Goal: Navigation & Orientation: Locate item on page

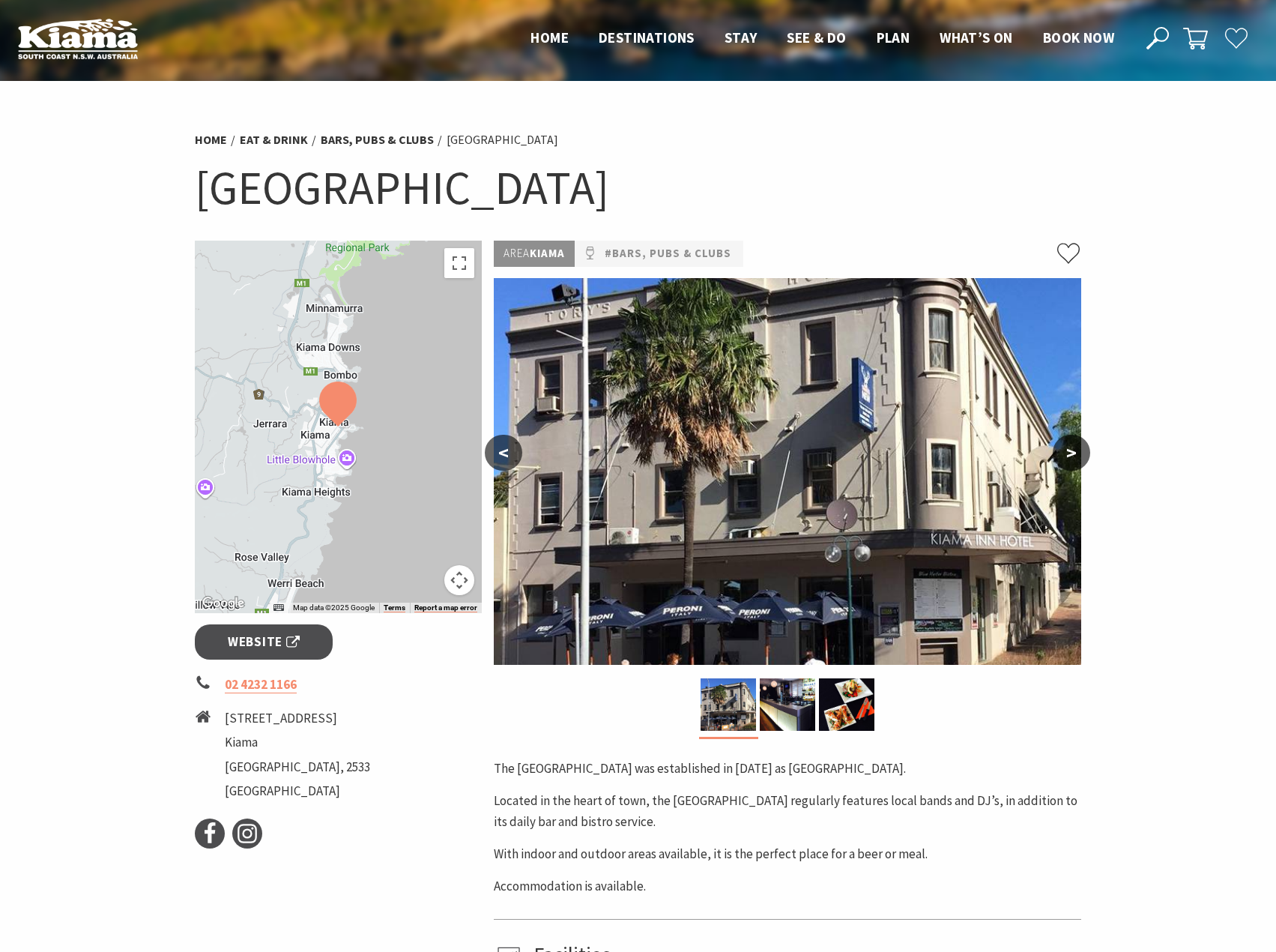
click at [1062, 457] on button ">" at bounding box center [1071, 452] width 37 height 36
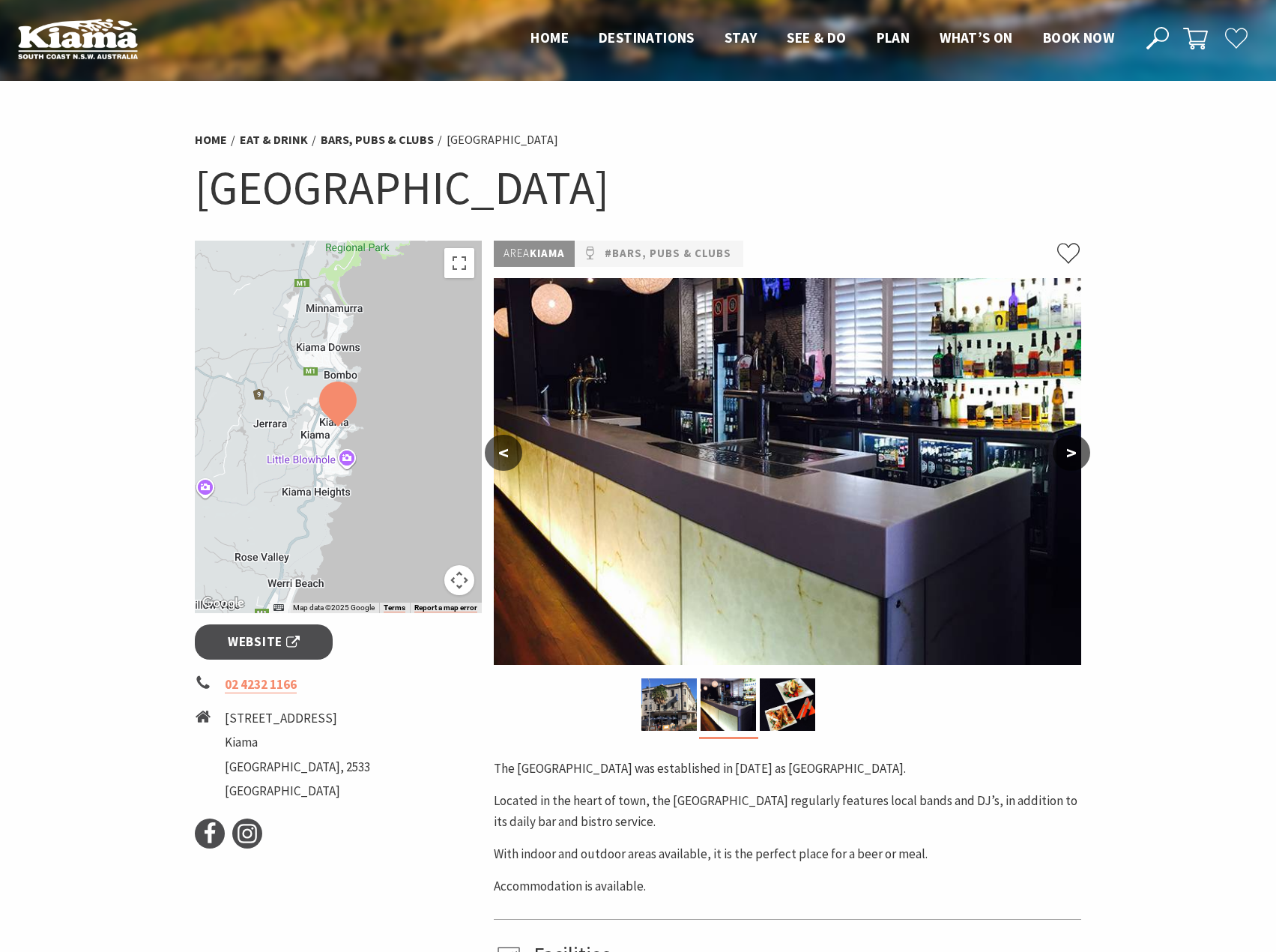
click at [1062, 457] on button ">" at bounding box center [1071, 452] width 37 height 36
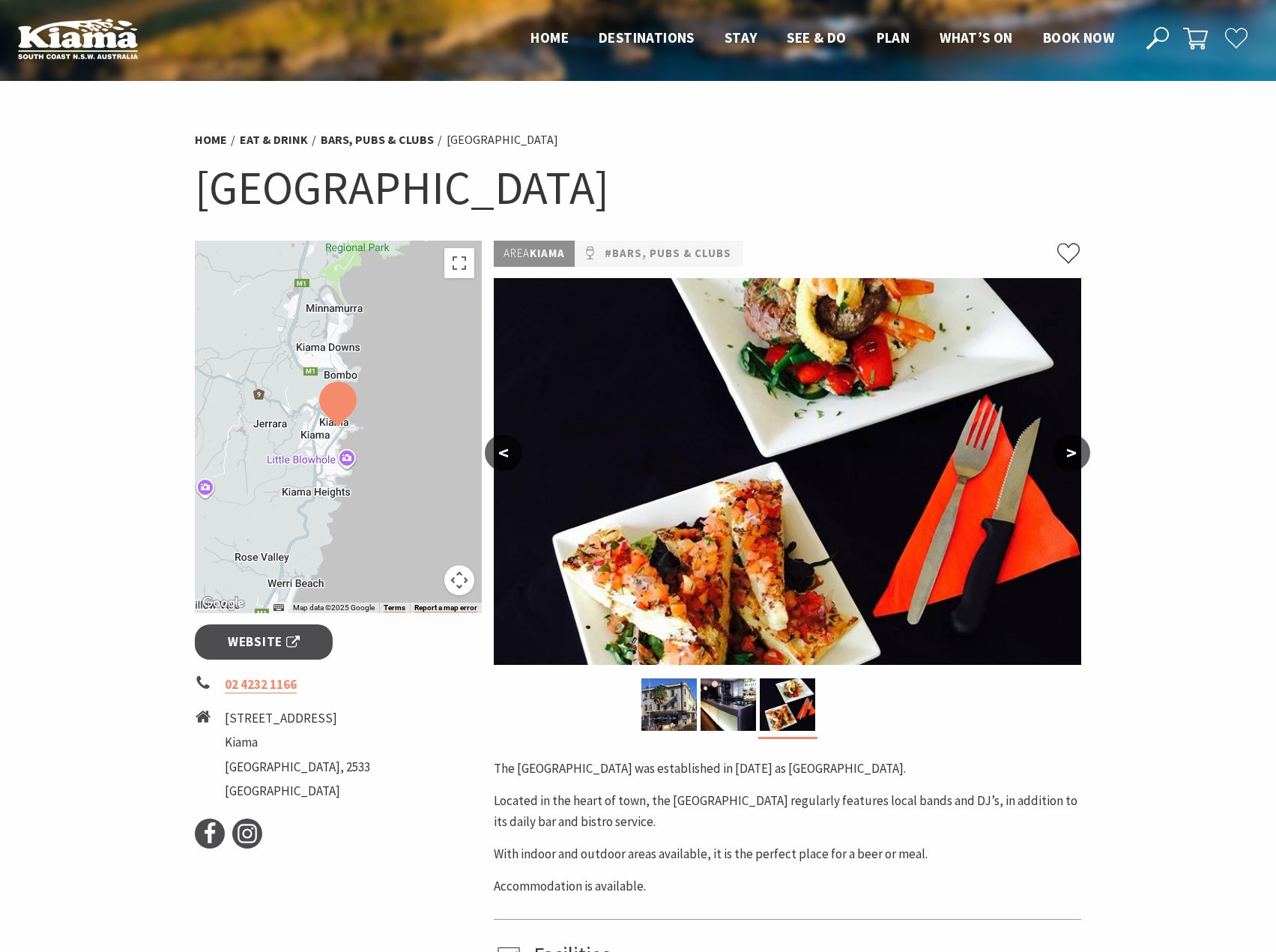
click at [513, 453] on button "<" at bounding box center [503, 452] width 37 height 36
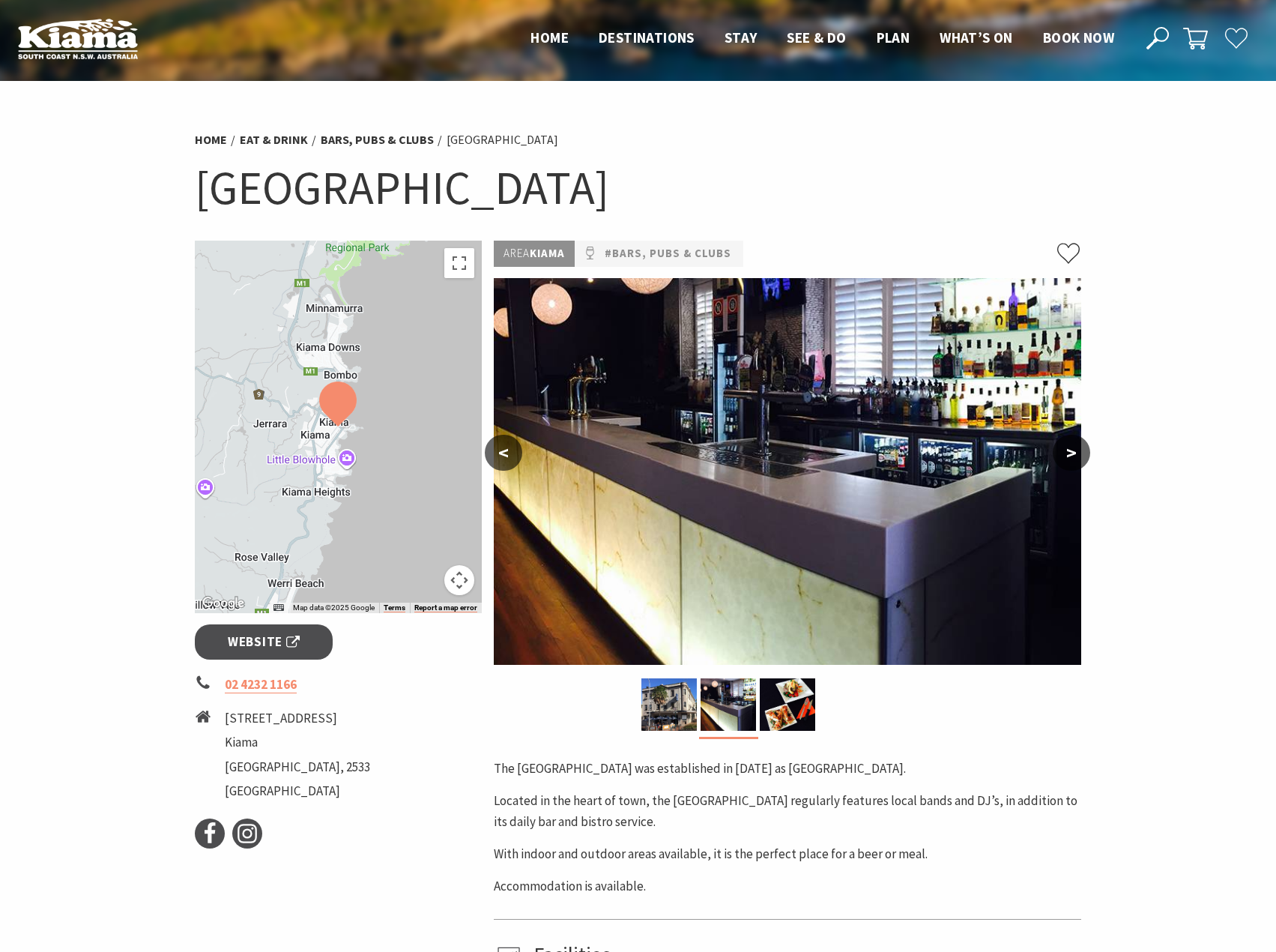
click at [513, 453] on button "<" at bounding box center [503, 452] width 37 height 36
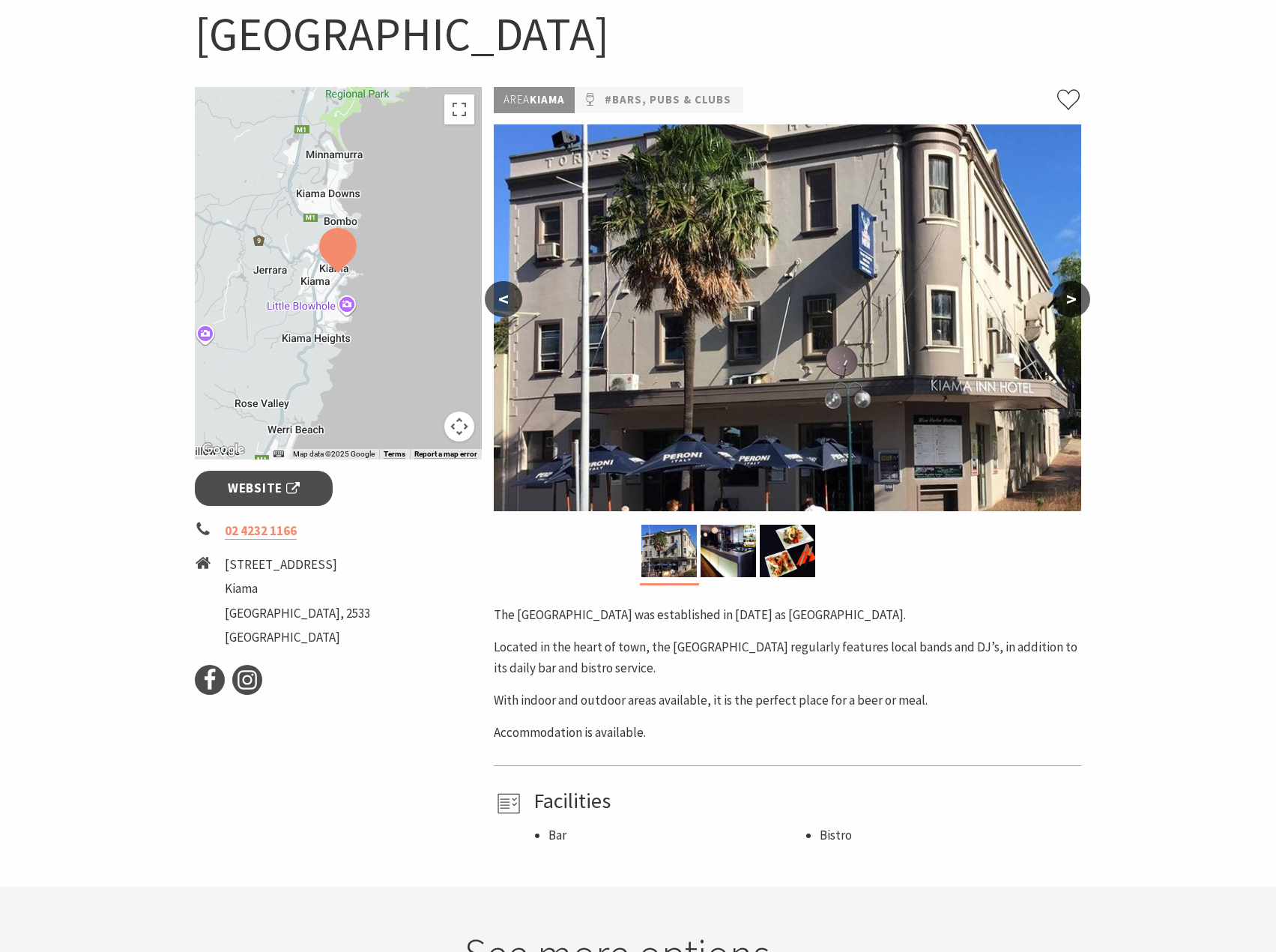
scroll to position [224, 0]
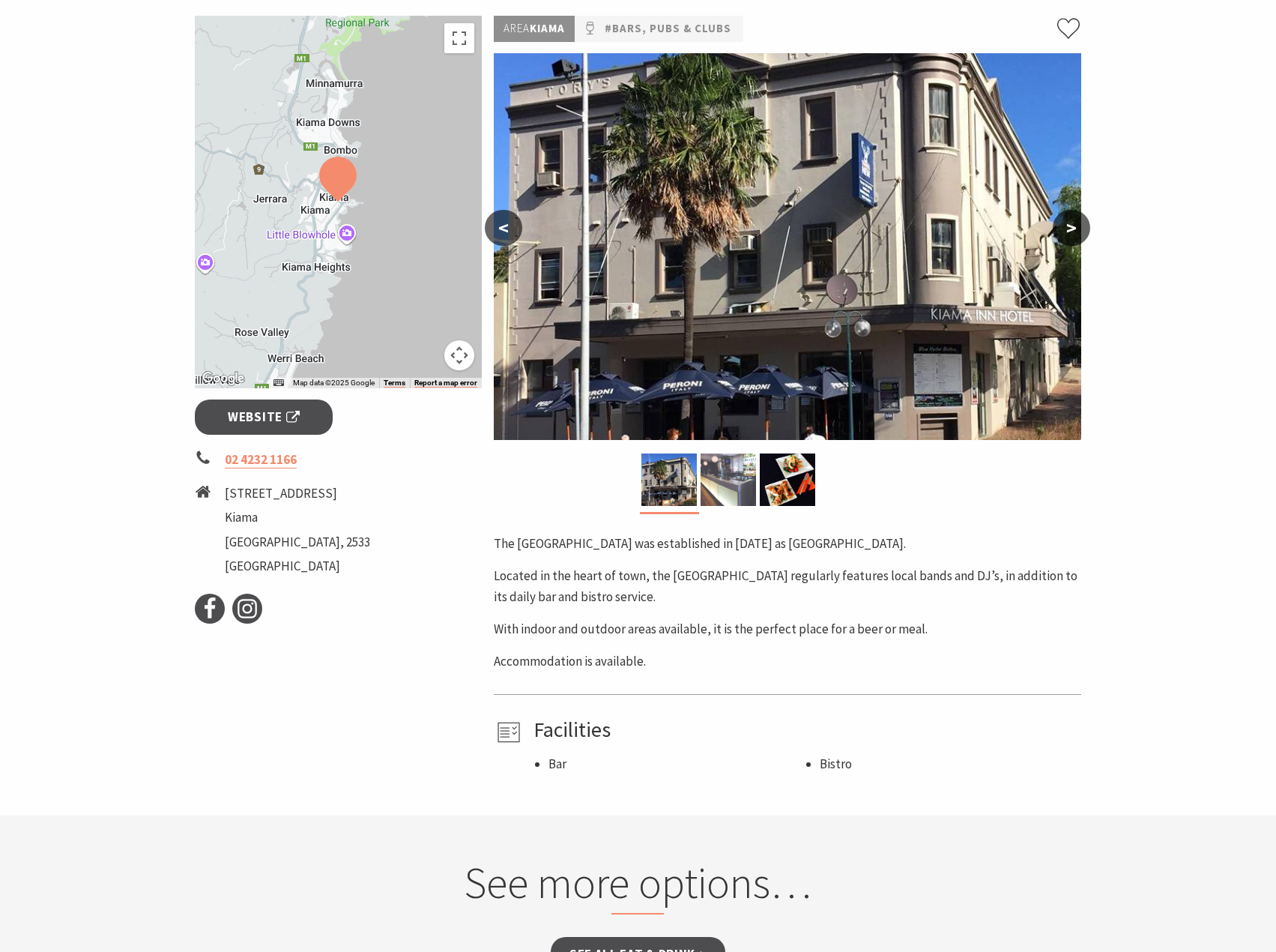
click at [728, 494] on img at bounding box center [729, 478] width 55 height 52
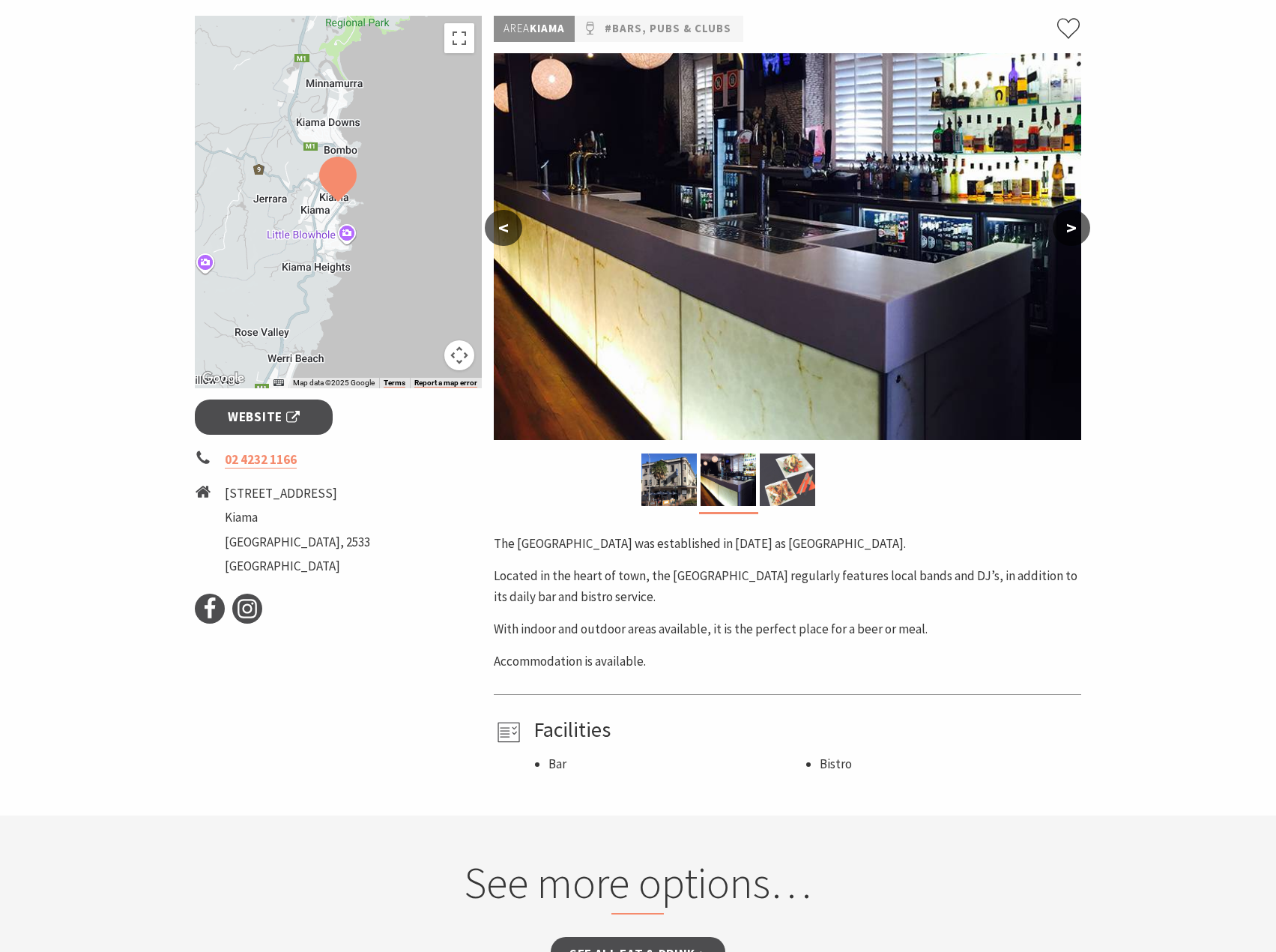
click at [789, 494] on img at bounding box center [788, 478] width 55 height 52
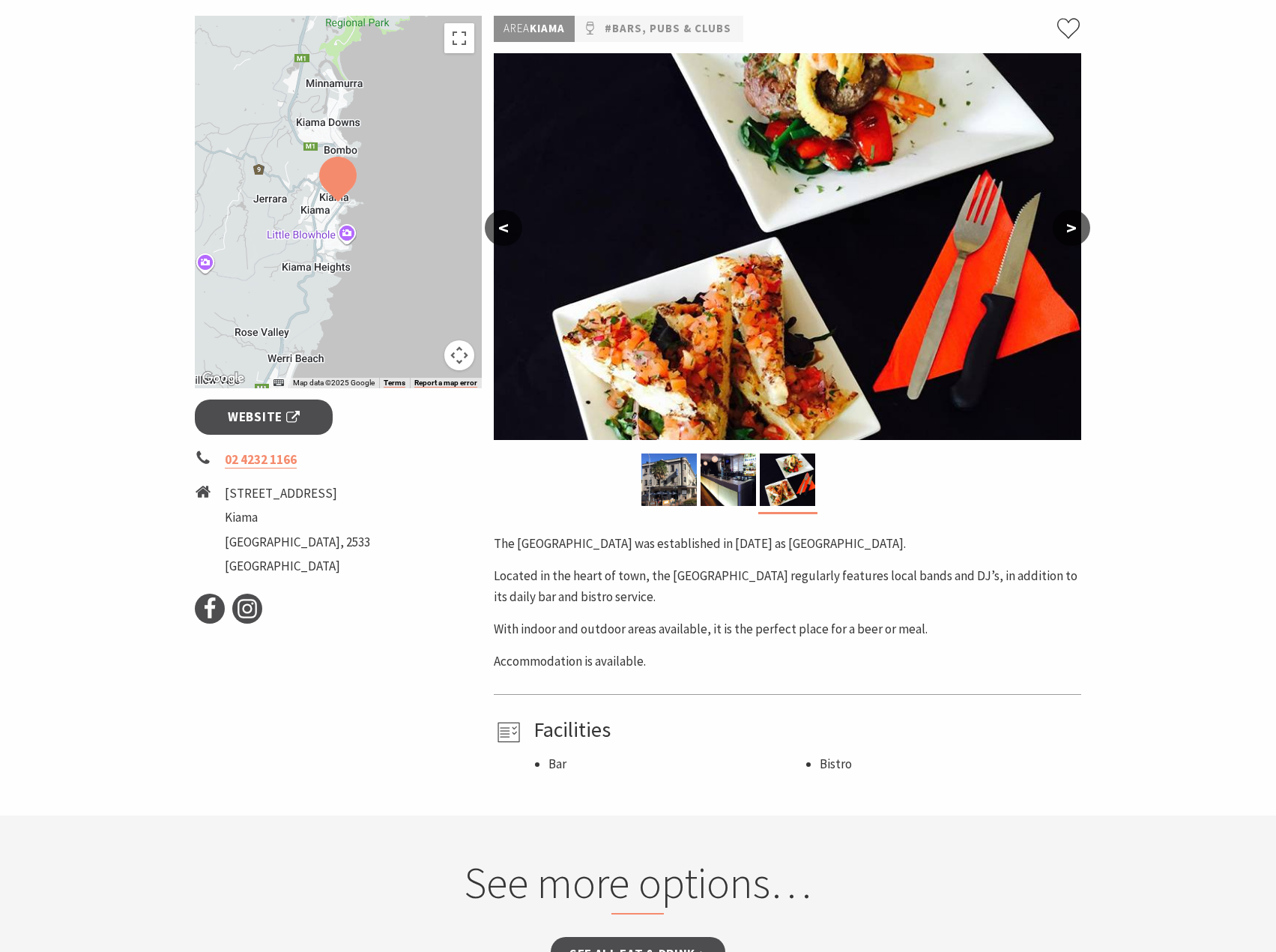
click at [1159, 440] on section "Home Eat & Drink Bars, Pubs & Clubs [GEOGRAPHIC_DATA] [GEOGRAPHIC_DATA] ← Move …" at bounding box center [638, 336] width 1276 height 959
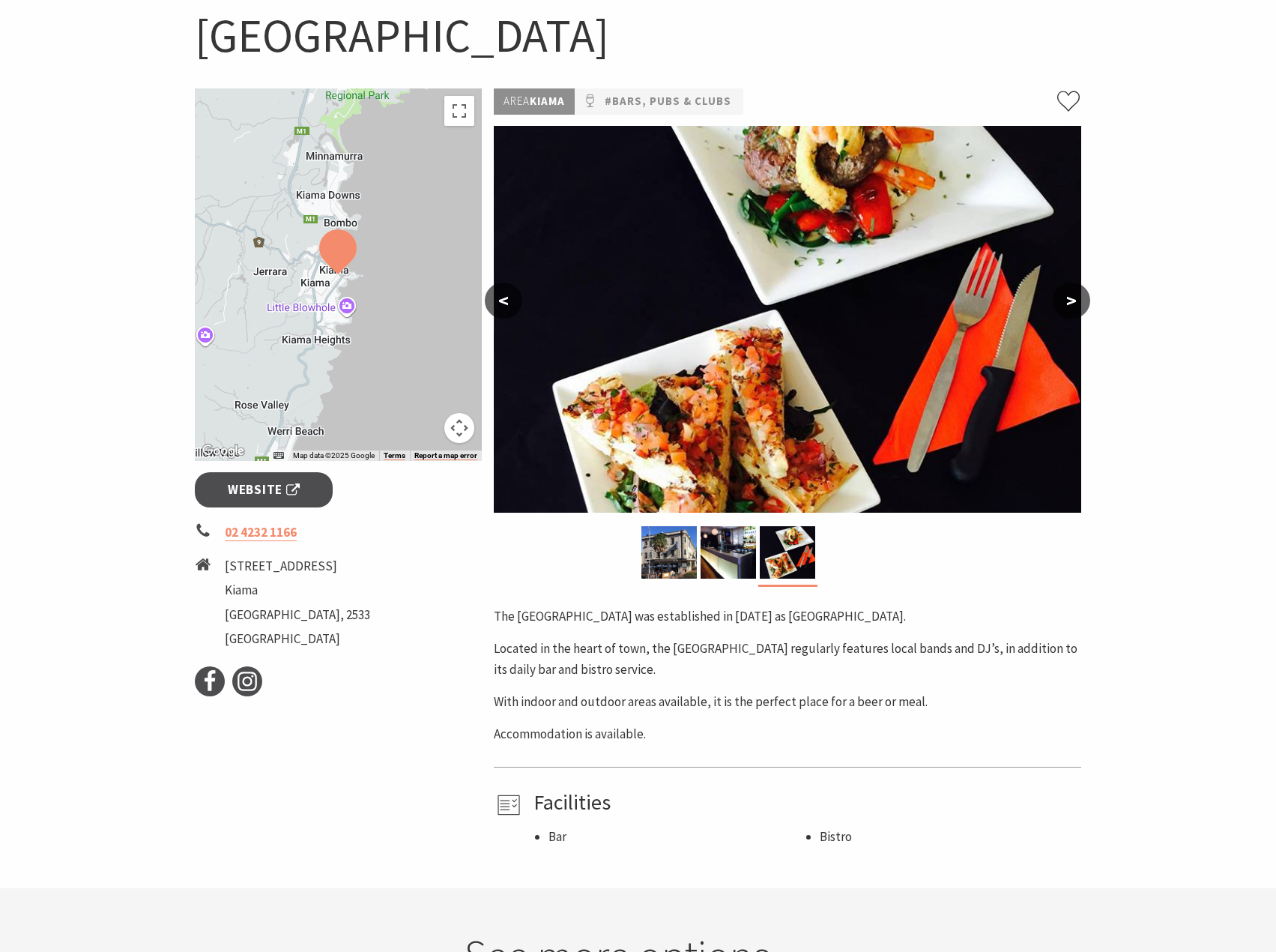
scroll to position [75, 0]
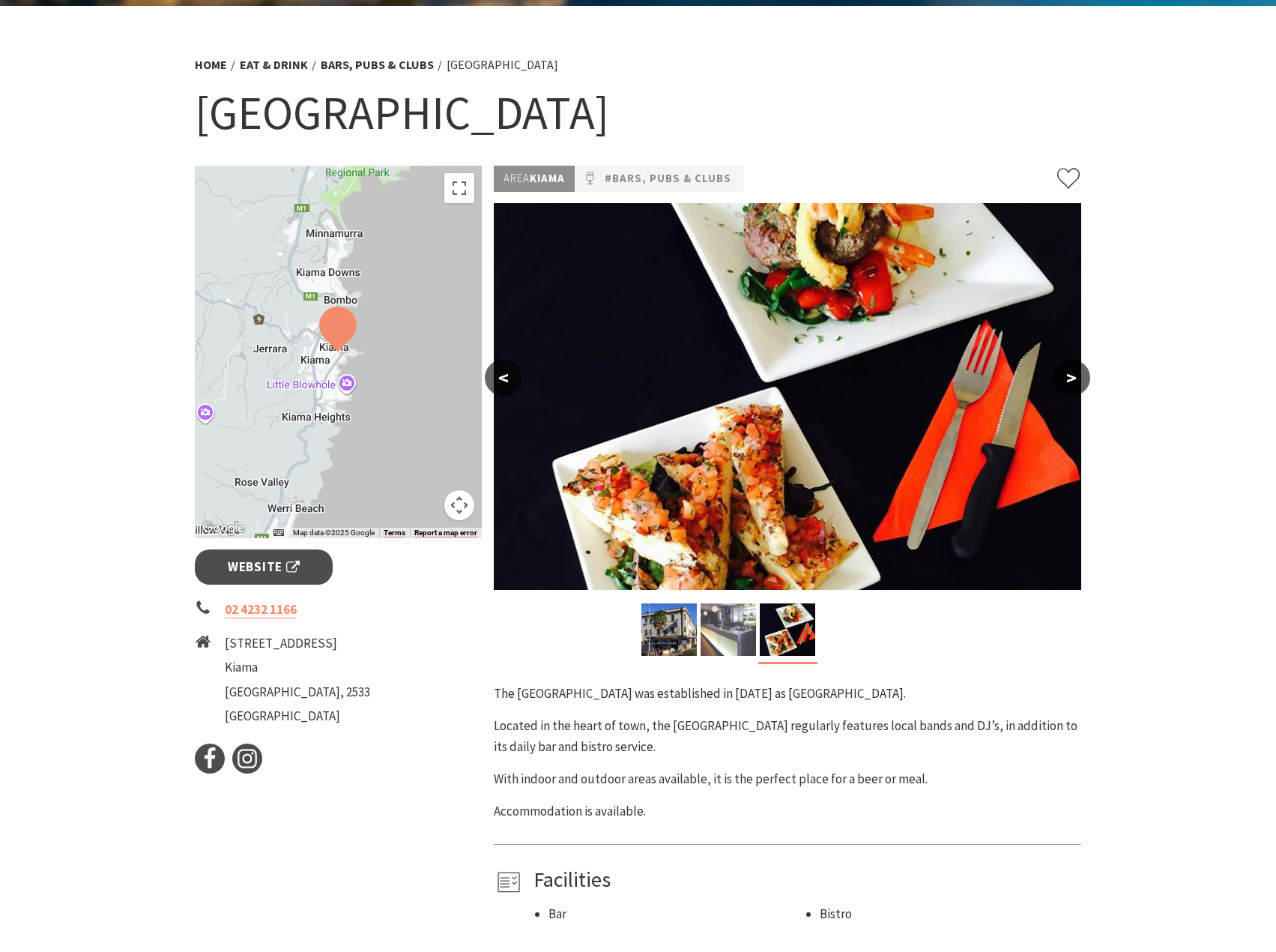
click at [726, 636] on img at bounding box center [729, 629] width 55 height 52
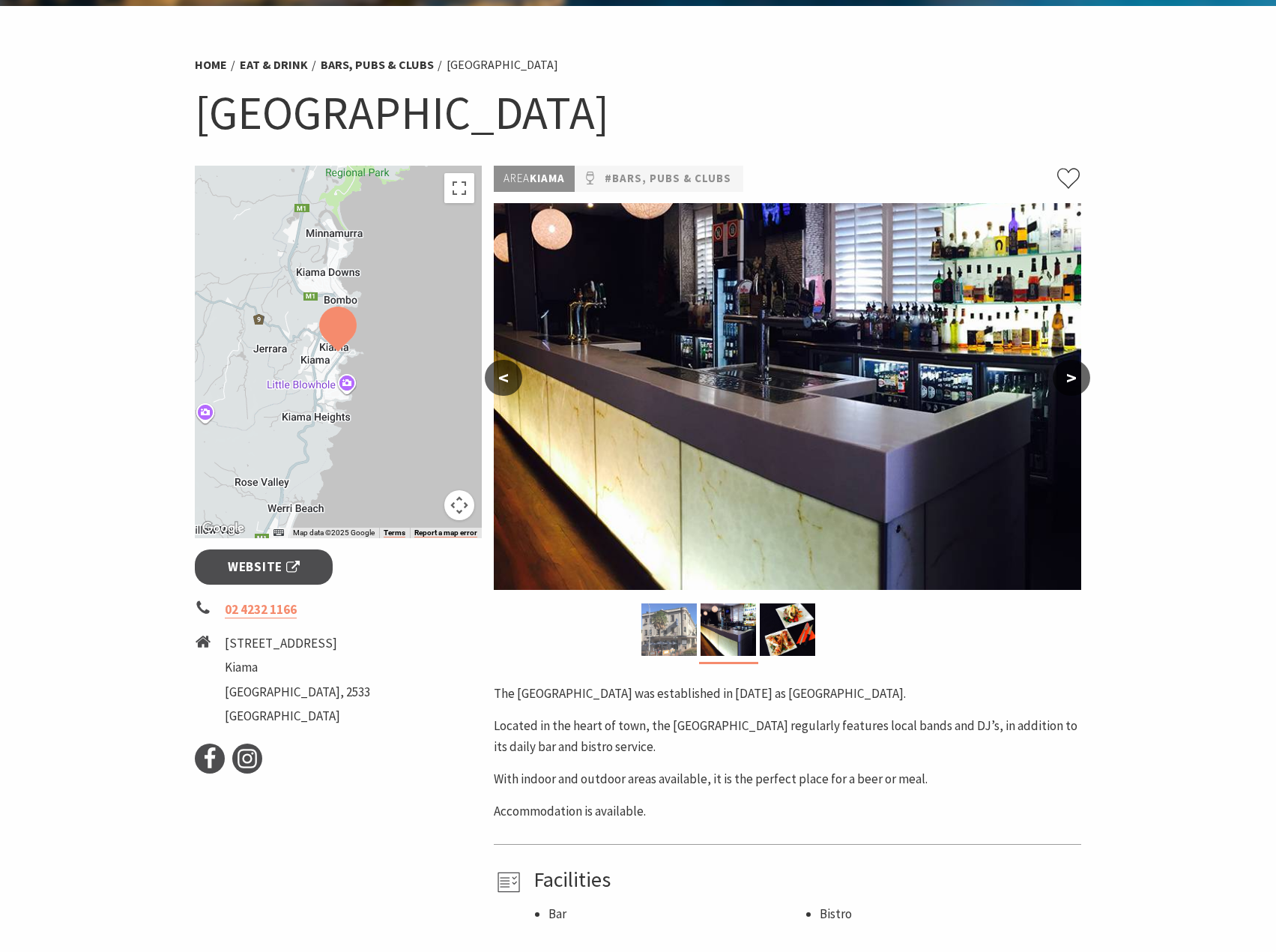
click at [687, 639] on img at bounding box center [670, 629] width 55 height 52
click at [689, 645] on img at bounding box center [670, 629] width 55 height 52
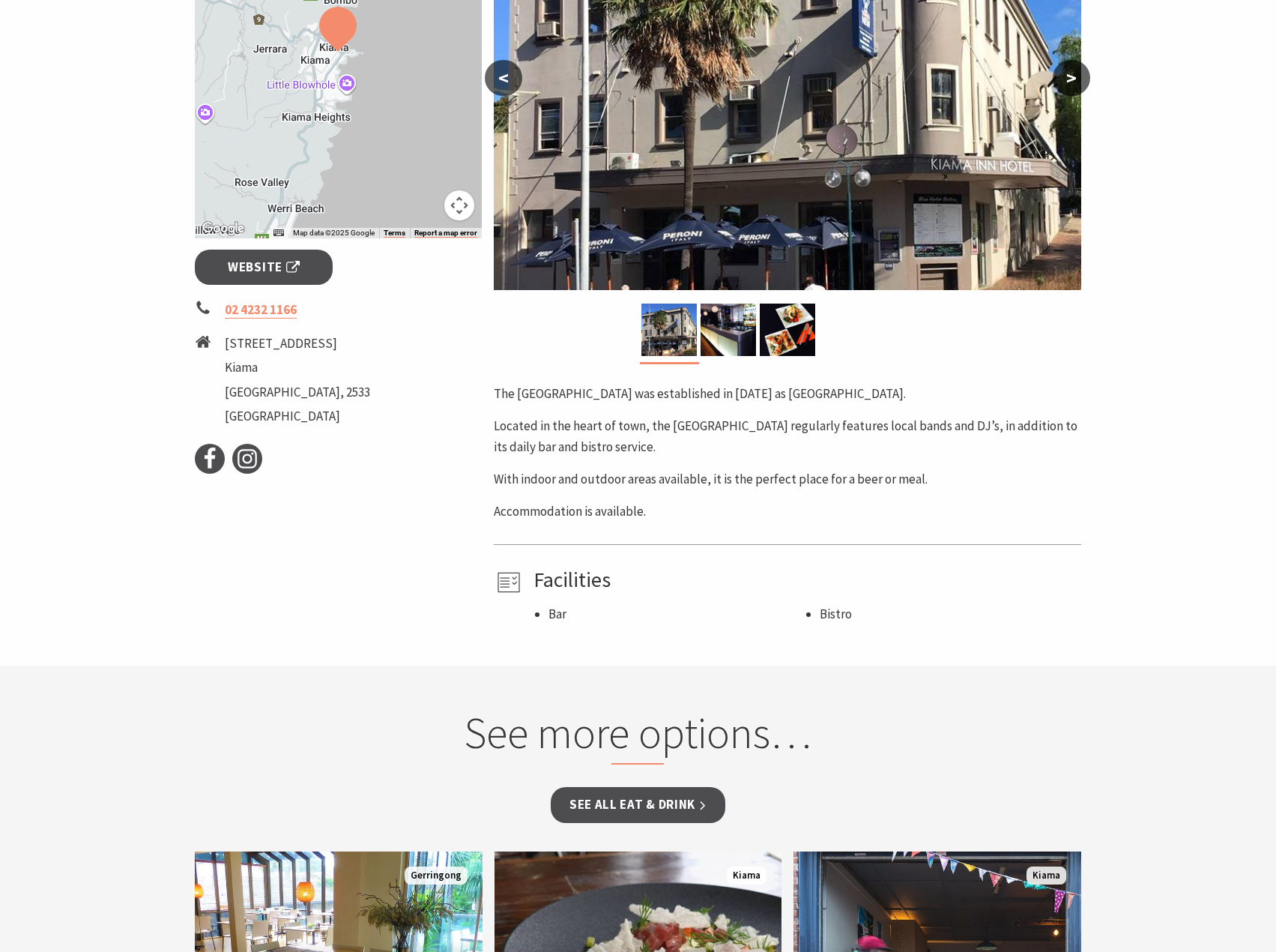
scroll to position [0, 0]
